Goal: Task Accomplishment & Management: Manage account settings

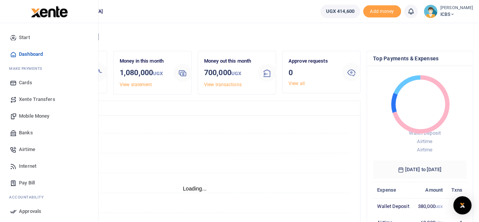
click at [22, 151] on span "Airtime" at bounding box center [27, 149] width 16 height 8
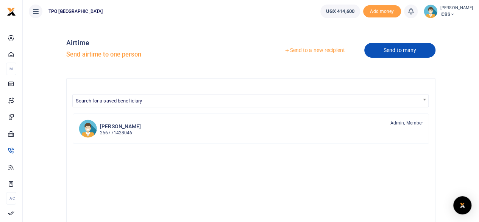
click at [402, 53] on link "Send to many" at bounding box center [399, 50] width 71 height 15
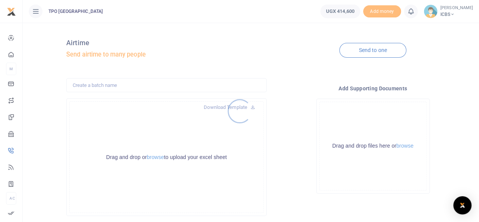
click at [113, 88] on div at bounding box center [239, 111] width 479 height 222
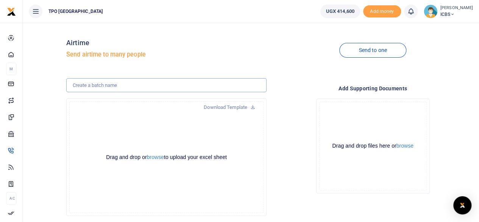
click at [116, 84] on input "text" at bounding box center [166, 85] width 200 height 14
click at [119, 87] on input "NORAD SEPTEMBER STAFF AIRTIME" at bounding box center [166, 85] width 200 height 14
type input "NORAD OCTOBER STAFF AIRTIME"
click at [247, 166] on div "Drag and drop or browse to upload your excel sheet Powered by Uppy" at bounding box center [166, 156] width 194 height 111
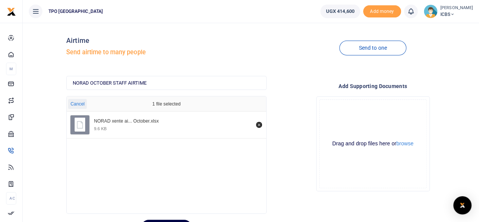
scroll to position [40, 0]
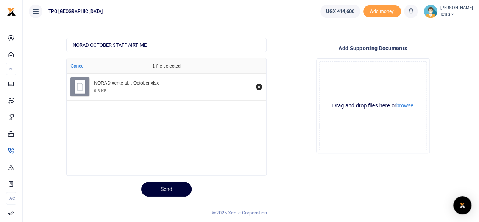
click at [167, 190] on button "Send" at bounding box center [166, 188] width 50 height 15
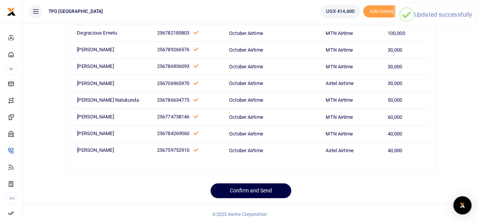
scroll to position [83, 0]
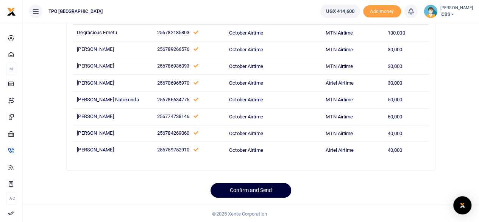
click at [243, 190] on button "Confirm and Send" at bounding box center [251, 190] width 81 height 15
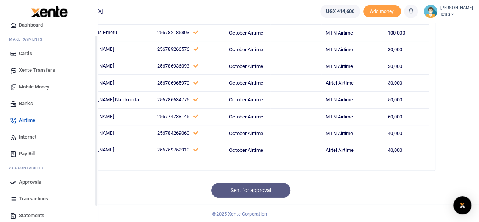
scroll to position [65, 0]
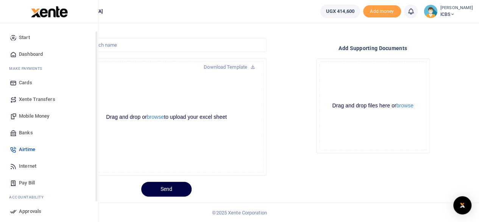
scroll to position [65, 0]
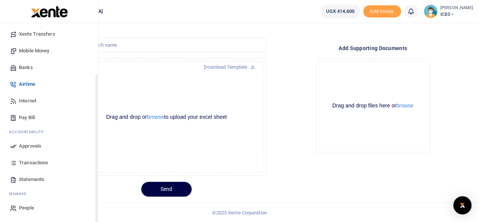
click at [34, 145] on span "Approvals" at bounding box center [30, 146] width 22 height 8
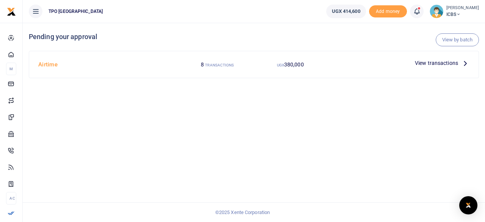
click at [435, 65] on span "View transactions" at bounding box center [436, 63] width 43 height 8
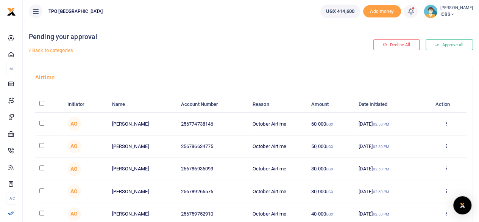
scroll to position [76, 0]
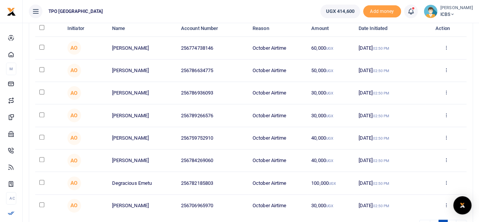
click at [42, 28] on input "\a \a : activate to sort column descending" at bounding box center [41, 27] width 5 height 5
checkbox input "true"
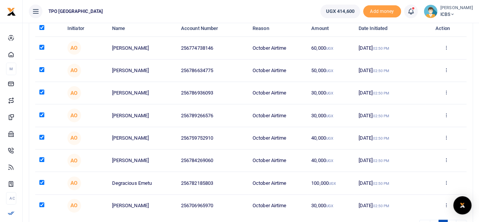
checkbox input "true"
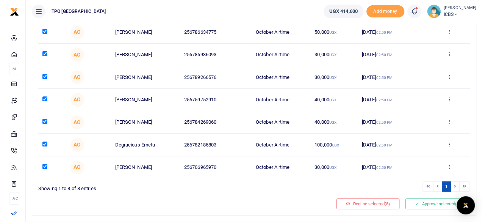
scroll to position [131, 0]
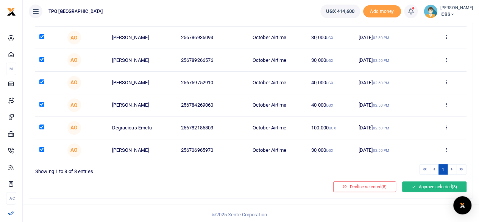
click at [441, 184] on button "Approve selected (8)" at bounding box center [434, 186] width 64 height 11
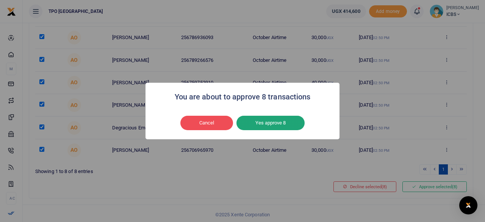
click at [256, 123] on button "Yes approve 8" at bounding box center [270, 123] width 68 height 14
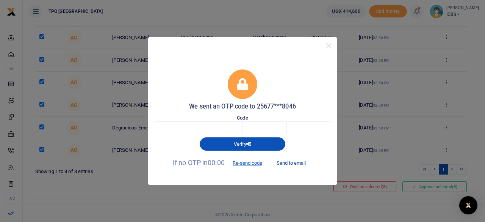
click at [285, 160] on button "Send to email" at bounding box center [291, 162] width 42 height 13
click at [114, 197] on div "We sent an OTP code to 25677***8046 Code Verify If no OTP in 00:00 Re-send code…" at bounding box center [242, 111] width 485 height 222
click at [102, 200] on div "We sent an OTP code to 25677***8046 Code Verify If no OTP in 00:00 Re-send code…" at bounding box center [242, 111] width 485 height 222
